Goal: Information Seeking & Learning: Learn about a topic

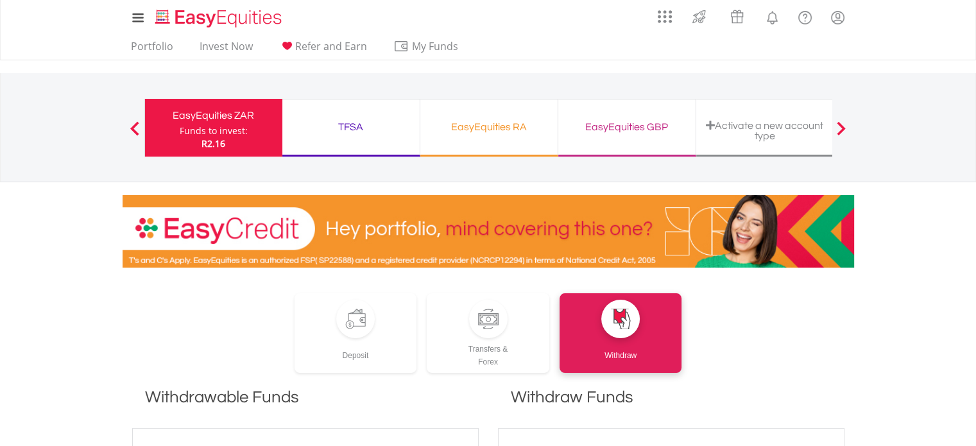
drag, startPoint x: 360, startPoint y: 129, endPoint x: 369, endPoint y: 128, distance: 8.4
click at [364, 128] on div "TFSA" at bounding box center [351, 127] width 122 height 18
click at [346, 124] on div "TFSA" at bounding box center [351, 127] width 122 height 18
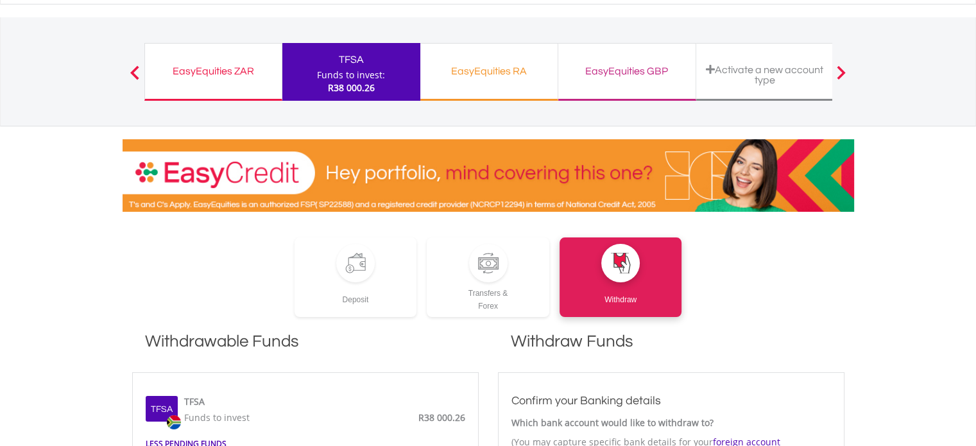
scroll to position [46, 0]
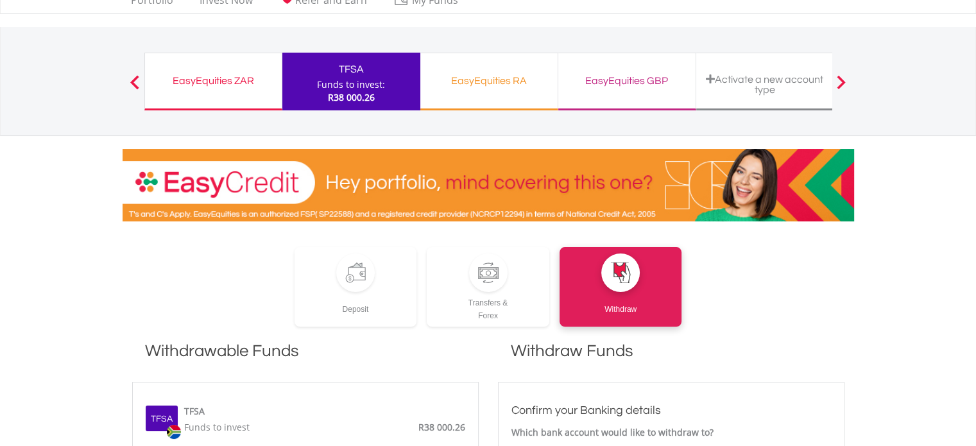
click at [192, 79] on div "EasyEquities ZAR" at bounding box center [213, 81] width 121 height 18
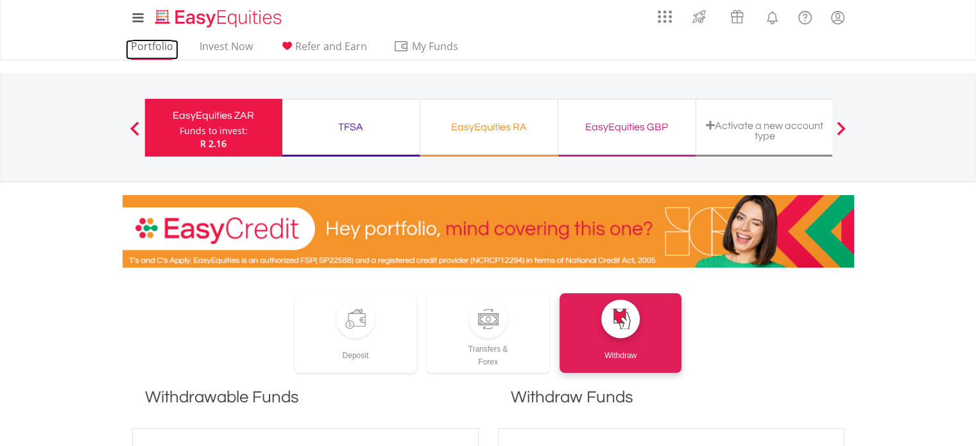
click at [148, 45] on link "Portfolio" at bounding box center [152, 50] width 53 height 20
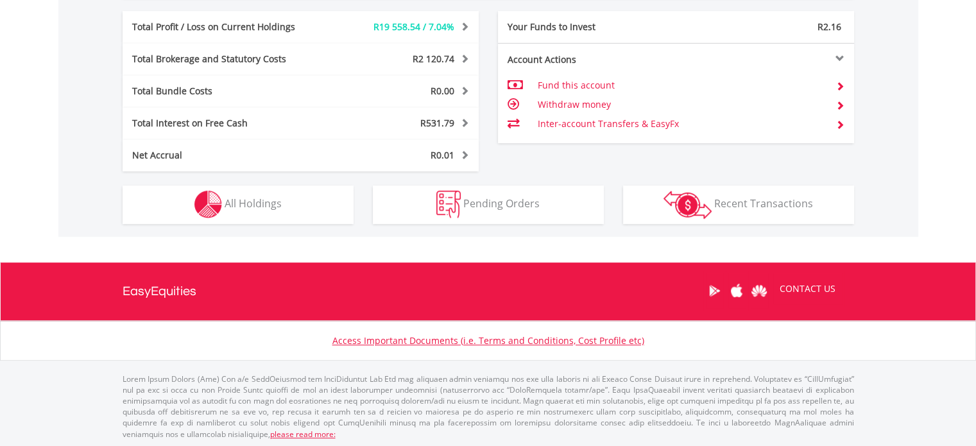
scroll to position [688, 0]
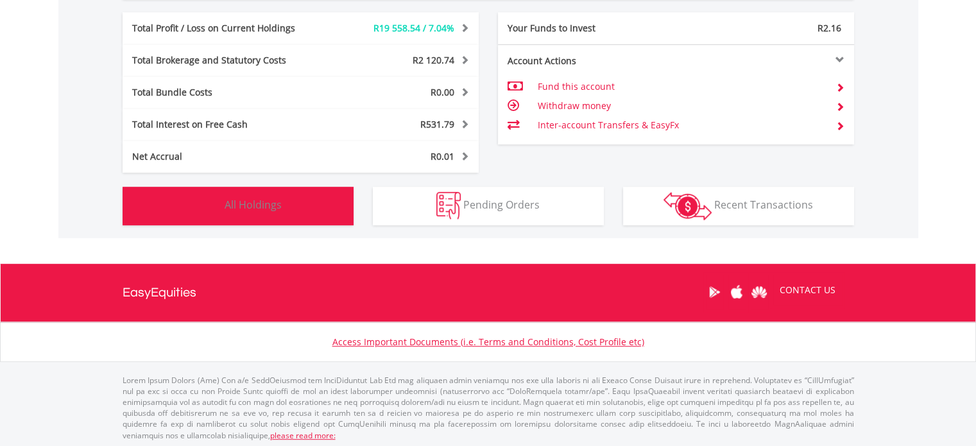
click at [276, 210] on span "All Holdings" at bounding box center [252, 205] width 57 height 14
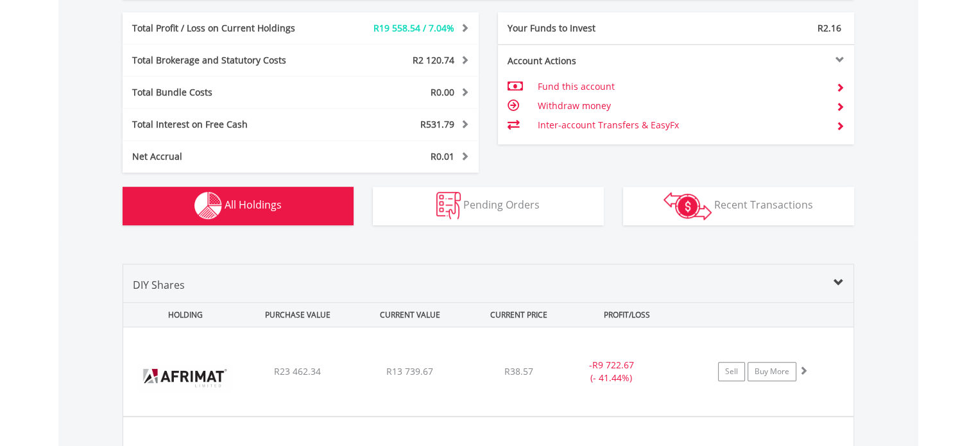
scroll to position [950, 0]
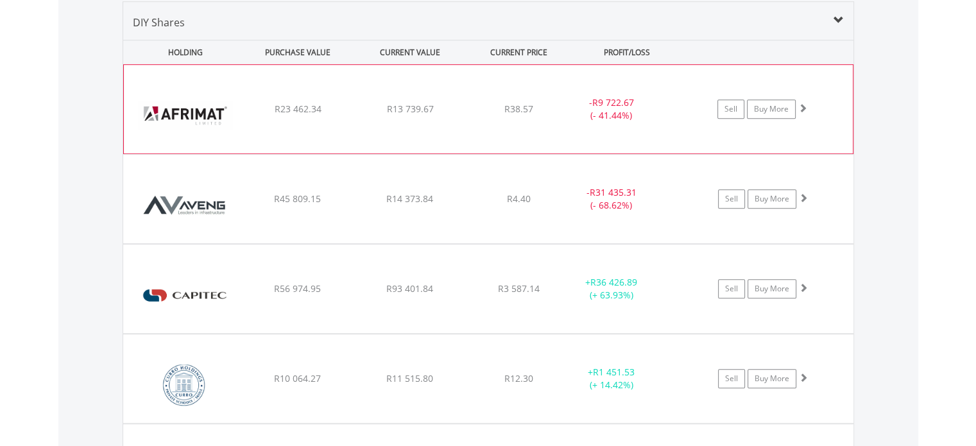
click at [804, 108] on span at bounding box center [802, 107] width 9 height 9
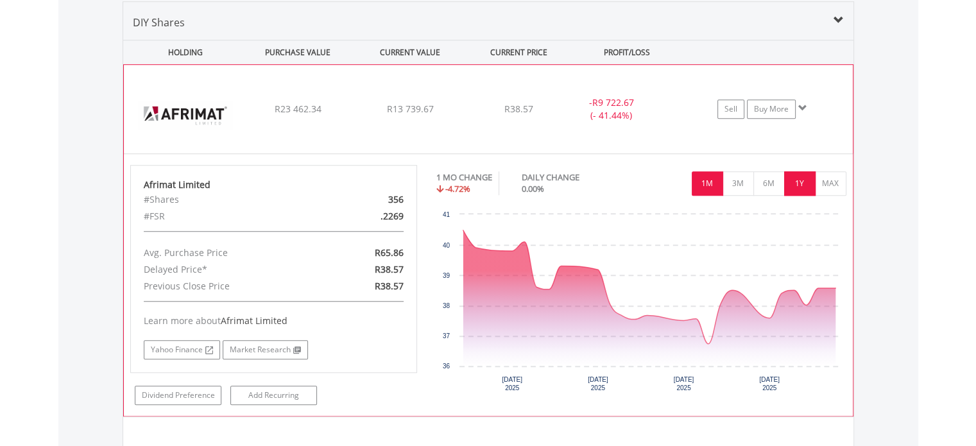
click at [798, 183] on button "1Y" at bounding box center [799, 183] width 31 height 24
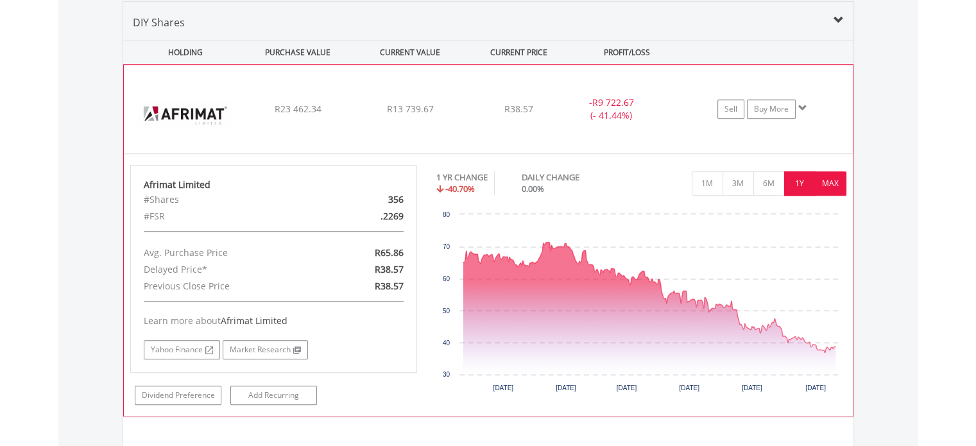
click at [825, 187] on button "MAX" at bounding box center [830, 183] width 31 height 24
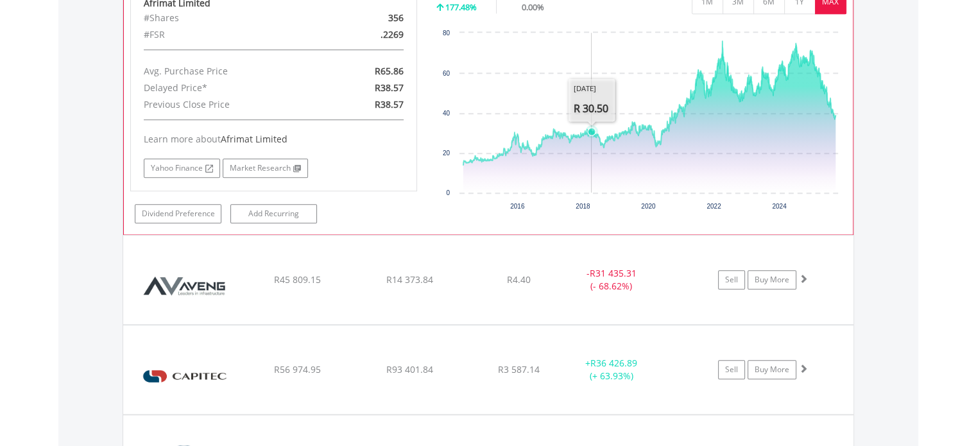
scroll to position [1132, 0]
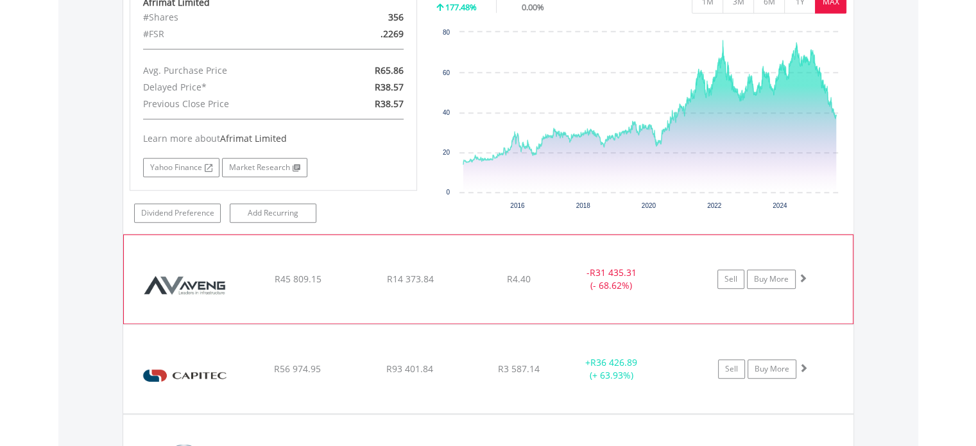
click at [801, 275] on span at bounding box center [802, 277] width 9 height 9
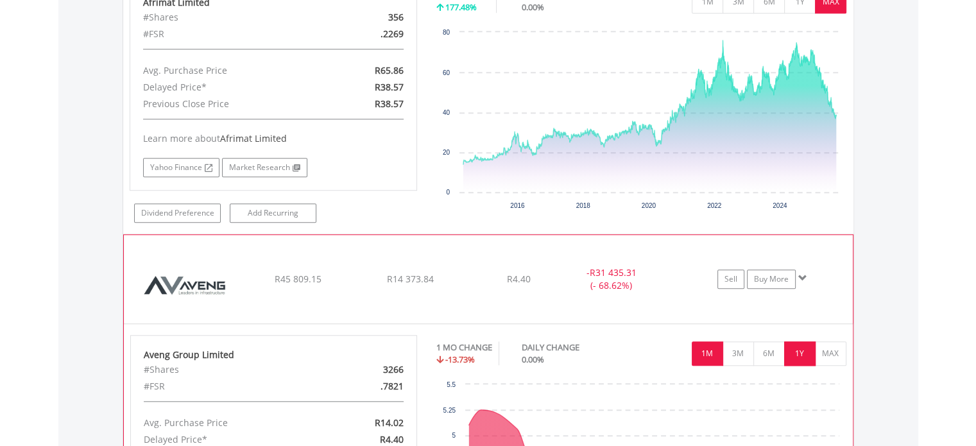
click at [799, 350] on button "1Y" at bounding box center [799, 353] width 31 height 24
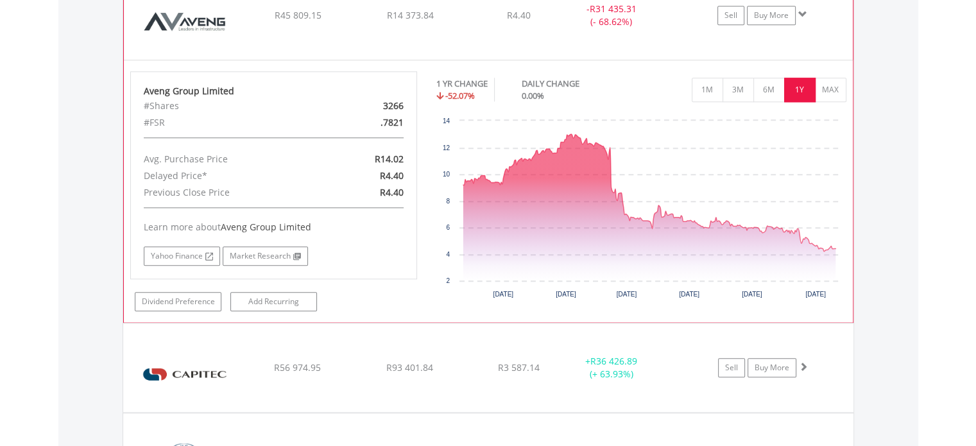
scroll to position [1395, 0]
click at [834, 84] on button "MAX" at bounding box center [830, 90] width 31 height 24
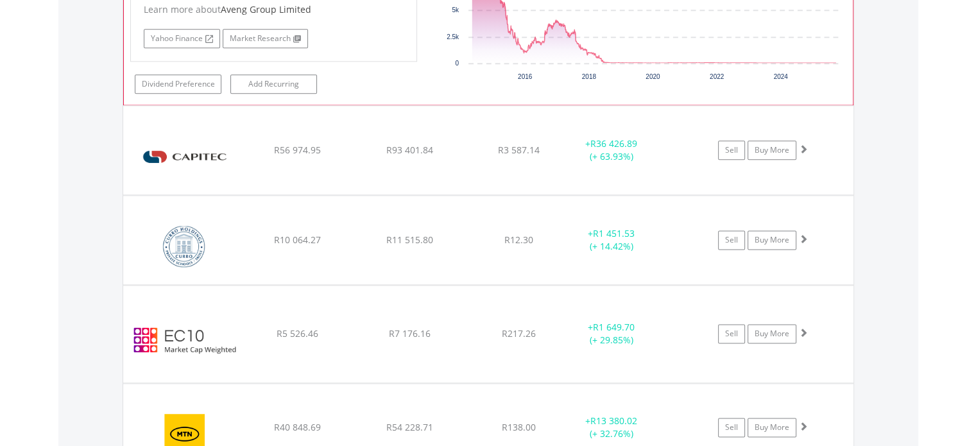
scroll to position [1612, 0]
click at [800, 146] on span at bounding box center [802, 150] width 9 height 9
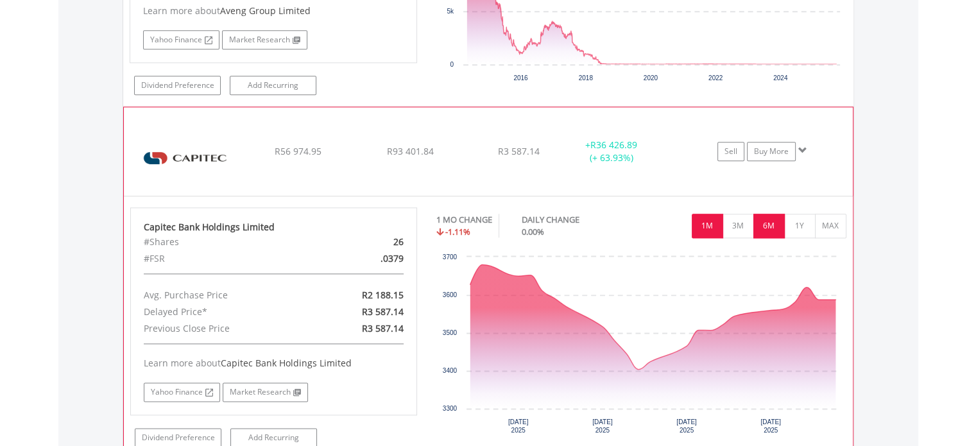
click at [772, 223] on button "6M" at bounding box center [768, 226] width 31 height 24
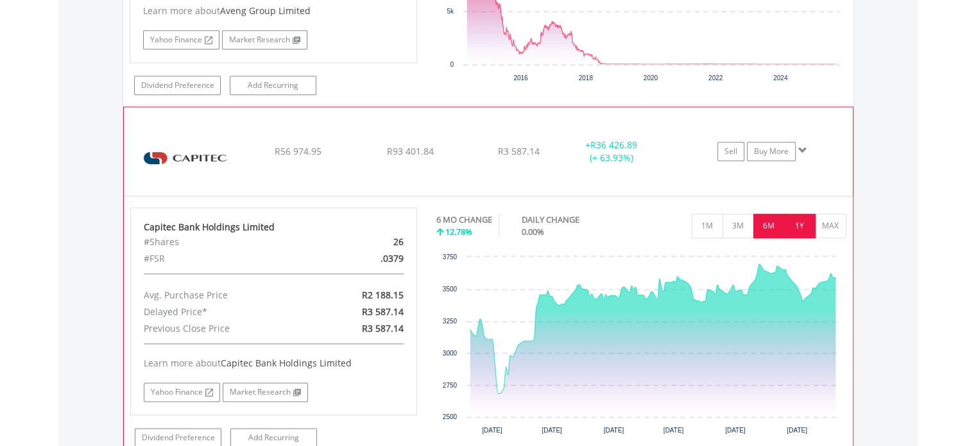
click at [803, 221] on button "1Y" at bounding box center [799, 226] width 31 height 24
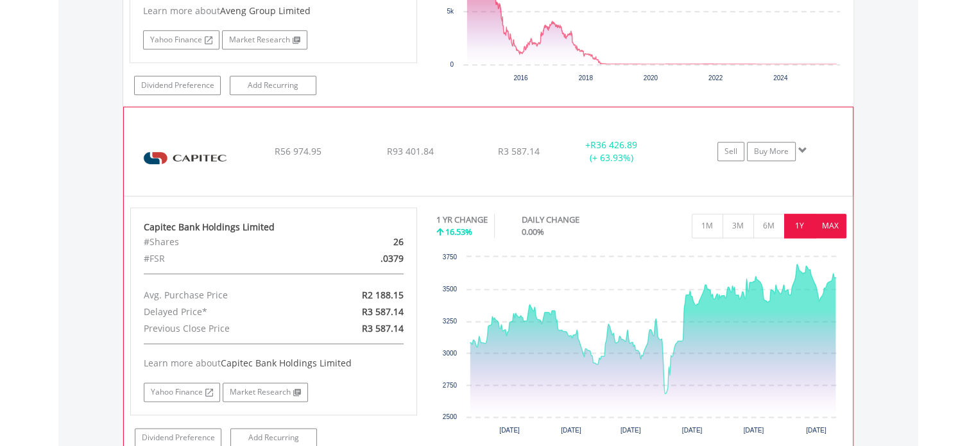
click at [824, 221] on button "MAX" at bounding box center [830, 226] width 31 height 24
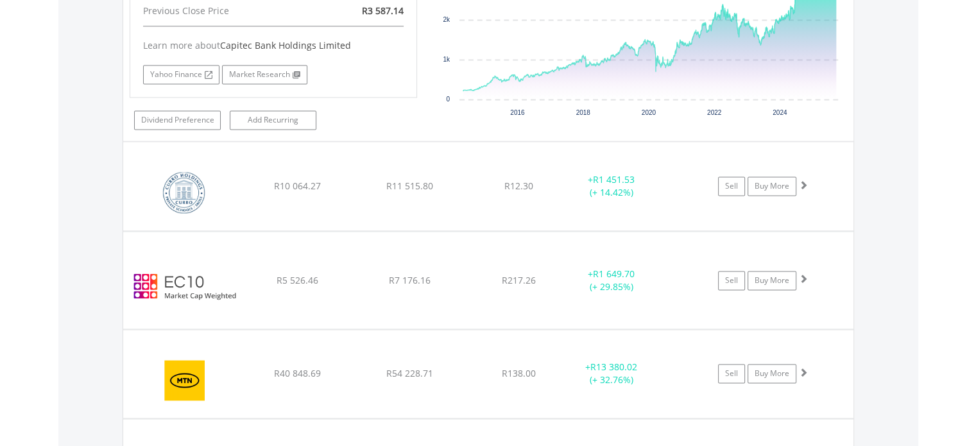
scroll to position [1929, 0]
click at [804, 181] on span at bounding box center [802, 185] width 9 height 9
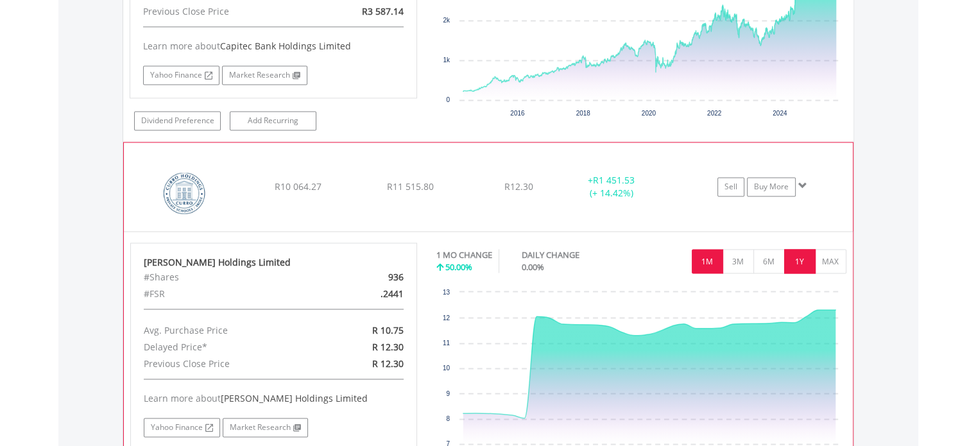
click at [800, 256] on button "1Y" at bounding box center [799, 261] width 31 height 24
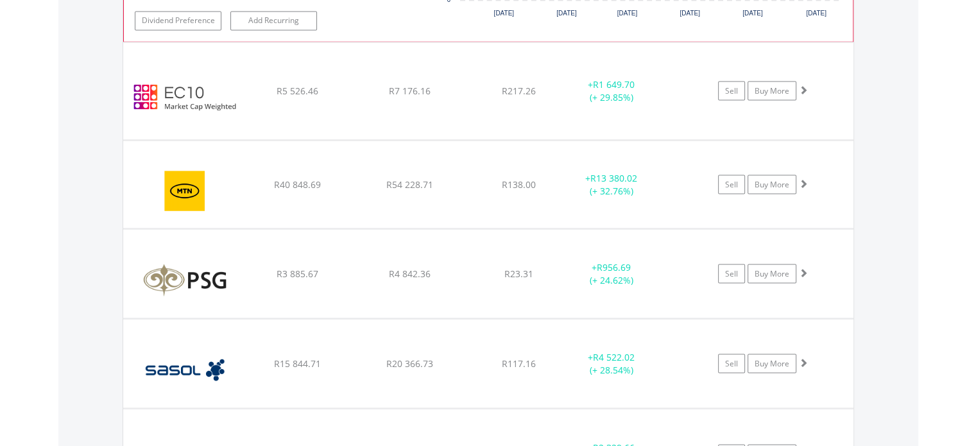
scroll to position [2380, 0]
click at [802, 179] on span at bounding box center [802, 183] width 9 height 9
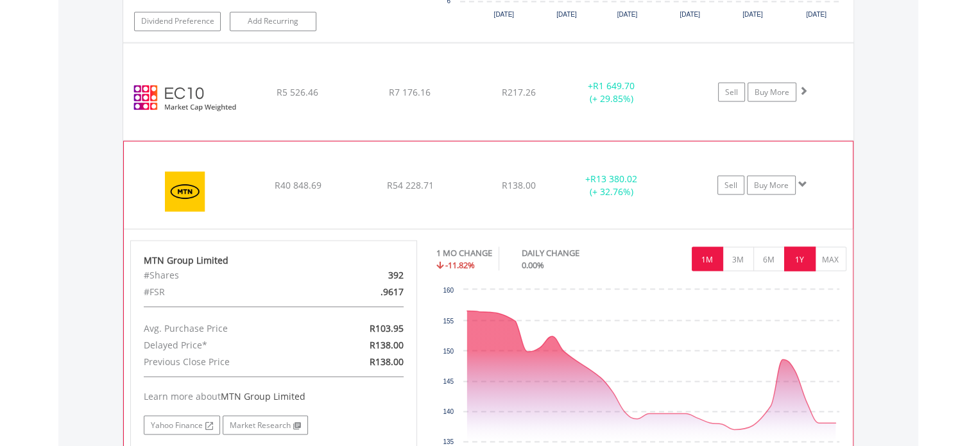
click at [804, 246] on button "1Y" at bounding box center [799, 258] width 31 height 24
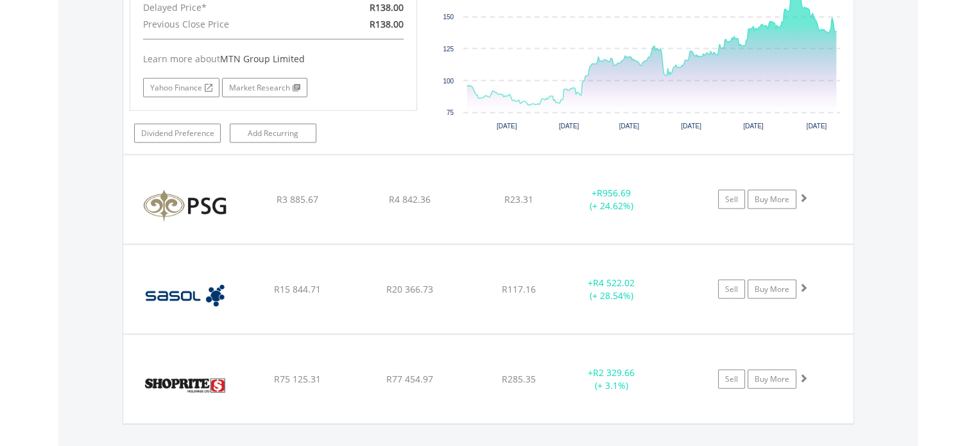
scroll to position [2719, 0]
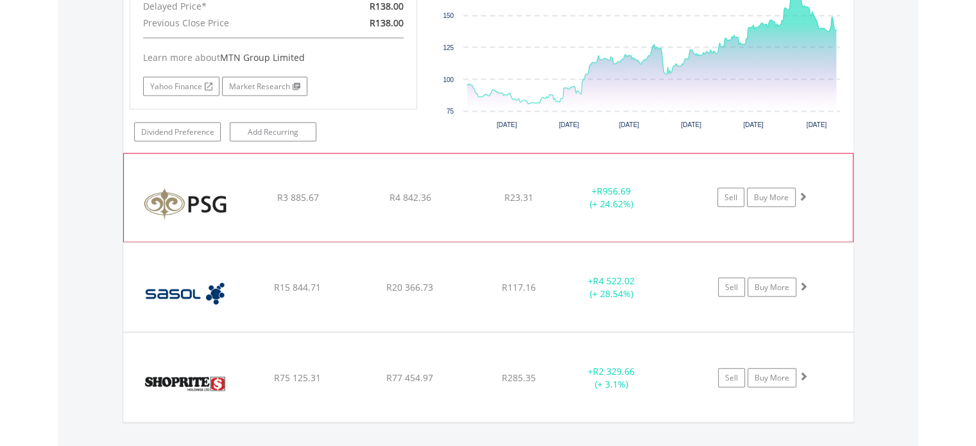
click at [802, 192] on span at bounding box center [802, 196] width 9 height 9
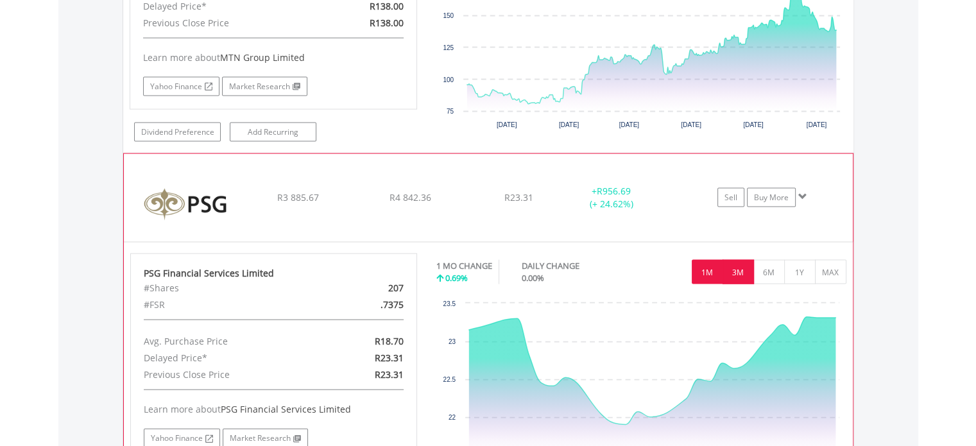
click at [741, 269] on button "3M" at bounding box center [737, 272] width 31 height 24
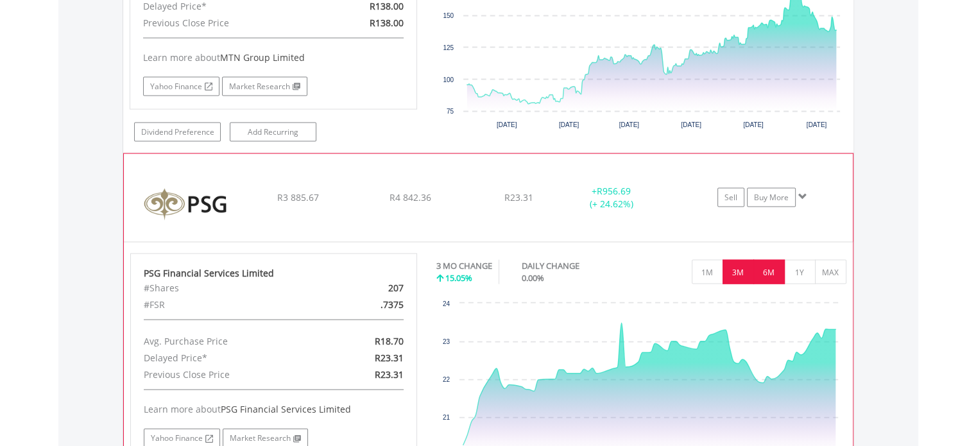
click at [765, 267] on button "6M" at bounding box center [768, 272] width 31 height 24
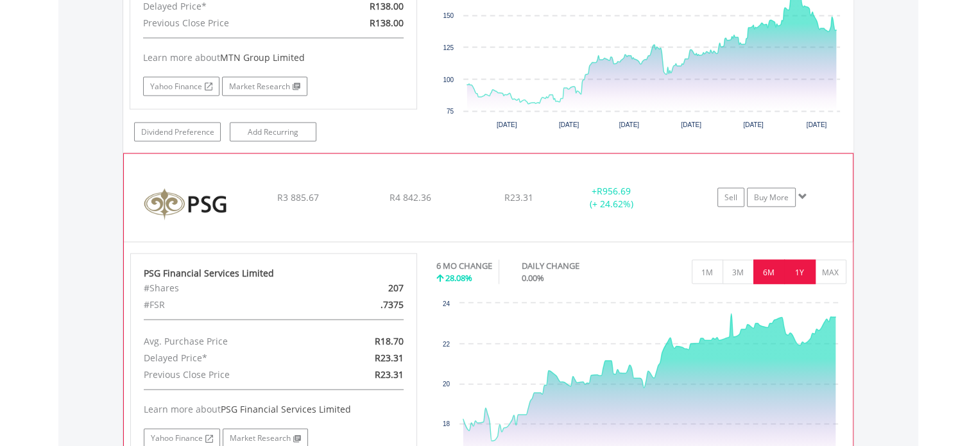
click at [793, 267] on button "1Y" at bounding box center [799, 272] width 31 height 24
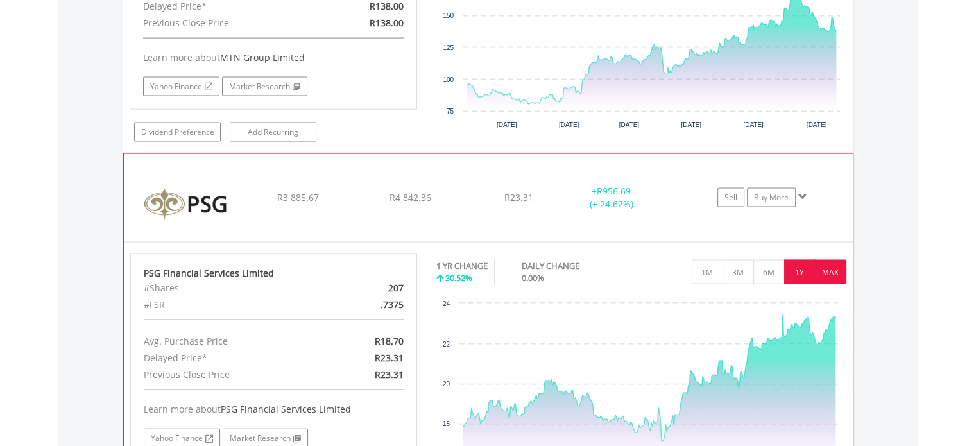
click at [831, 267] on button "MAX" at bounding box center [830, 272] width 31 height 24
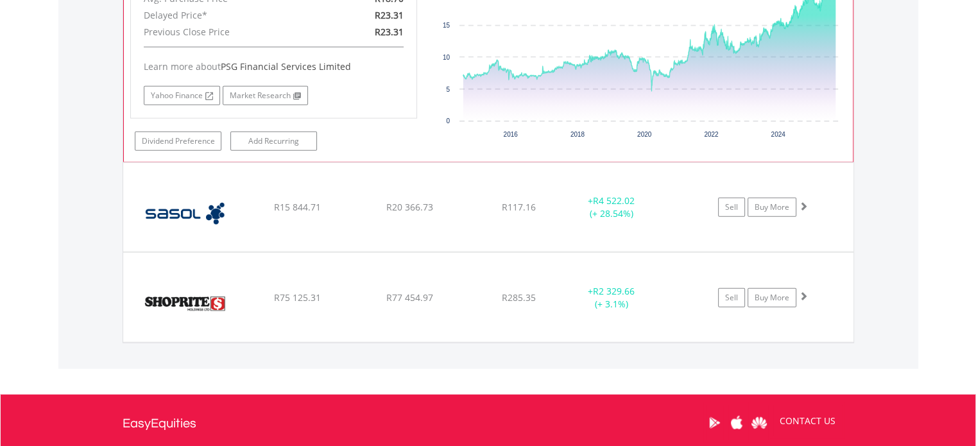
scroll to position [3063, 0]
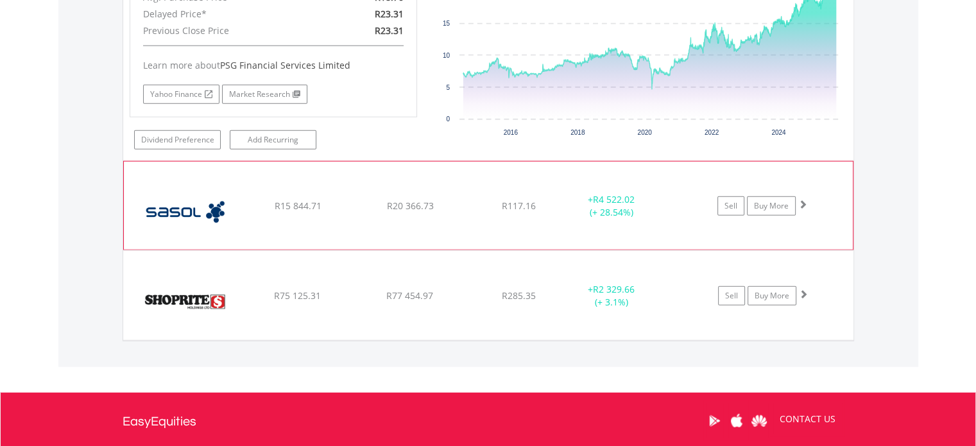
click at [800, 199] on span at bounding box center [802, 203] width 9 height 9
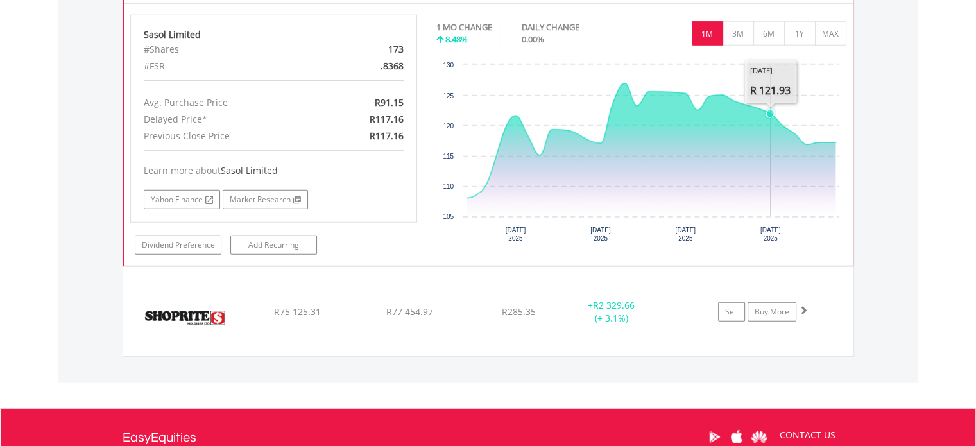
scroll to position [3310, 0]
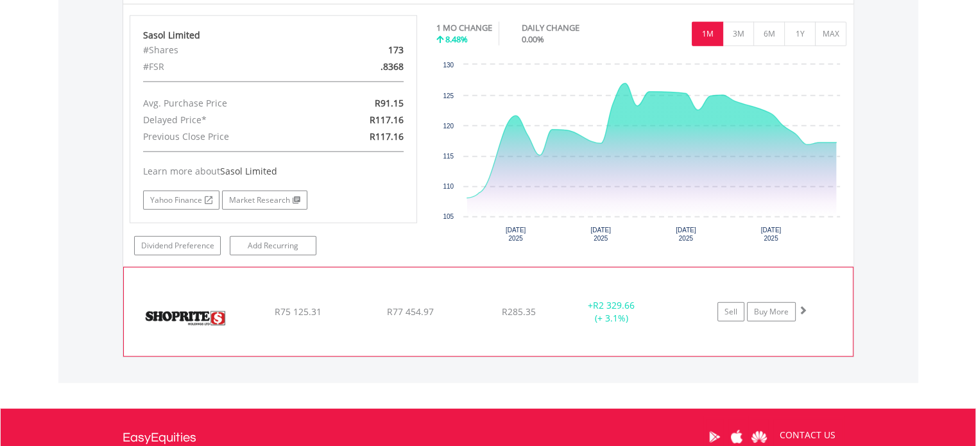
click at [802, 305] on span at bounding box center [802, 309] width 9 height 9
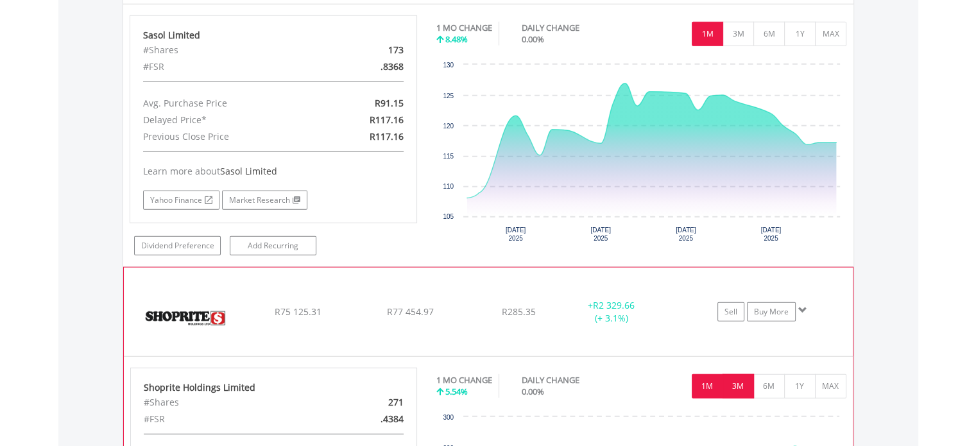
click at [741, 375] on button "3M" at bounding box center [737, 386] width 31 height 24
